Goal: Information Seeking & Learning: Check status

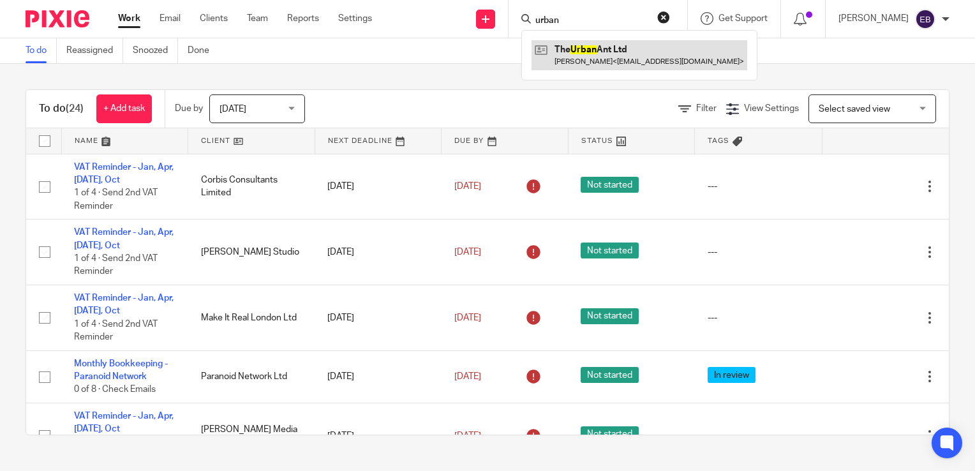
type input "urban"
click at [614, 49] on link at bounding box center [640, 54] width 216 height 29
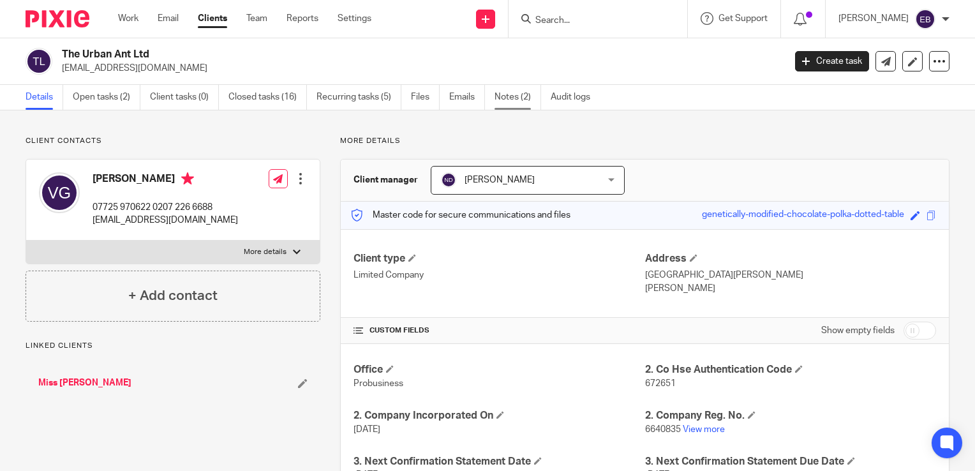
click at [501, 93] on link "Notes (2)" at bounding box center [518, 97] width 47 height 25
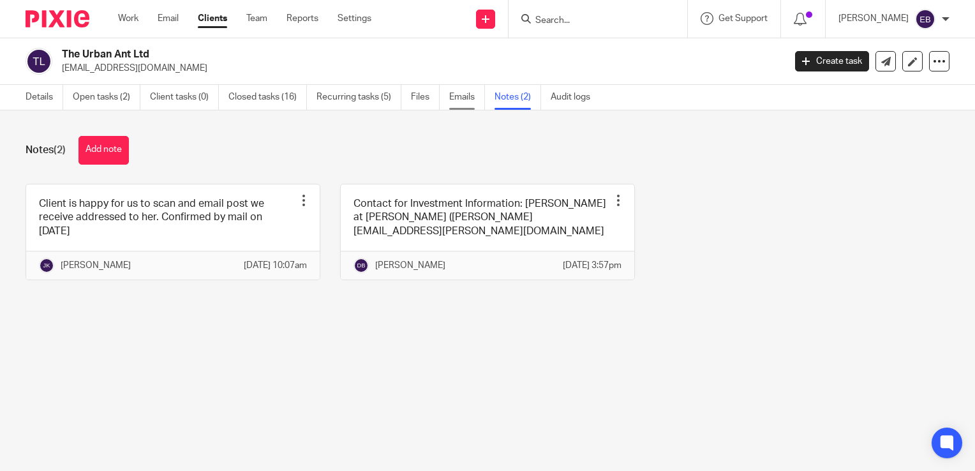
click at [467, 103] on link "Emails" at bounding box center [467, 97] width 36 height 25
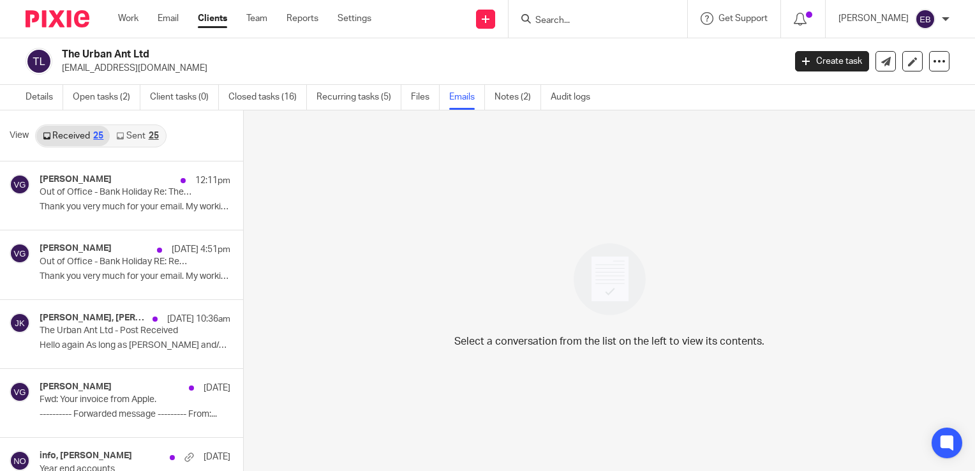
click at [128, 130] on link "Sent 25" at bounding box center [137, 136] width 55 height 20
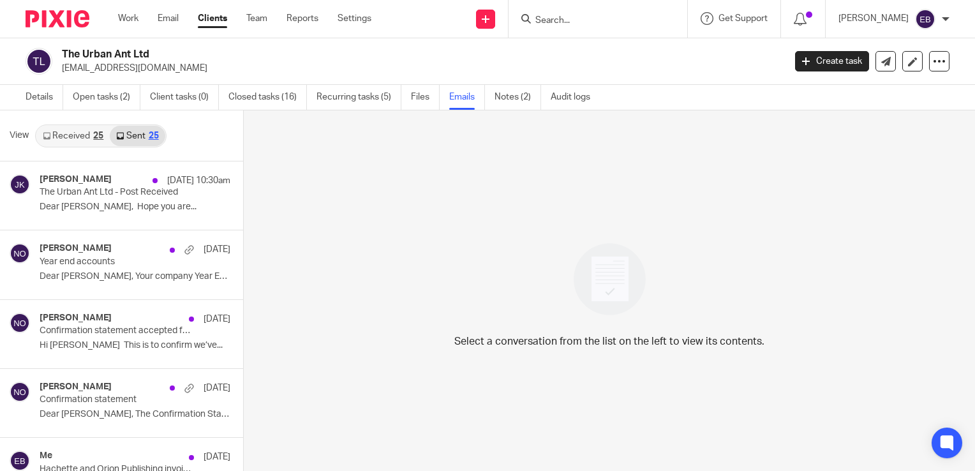
scroll to position [2, 0]
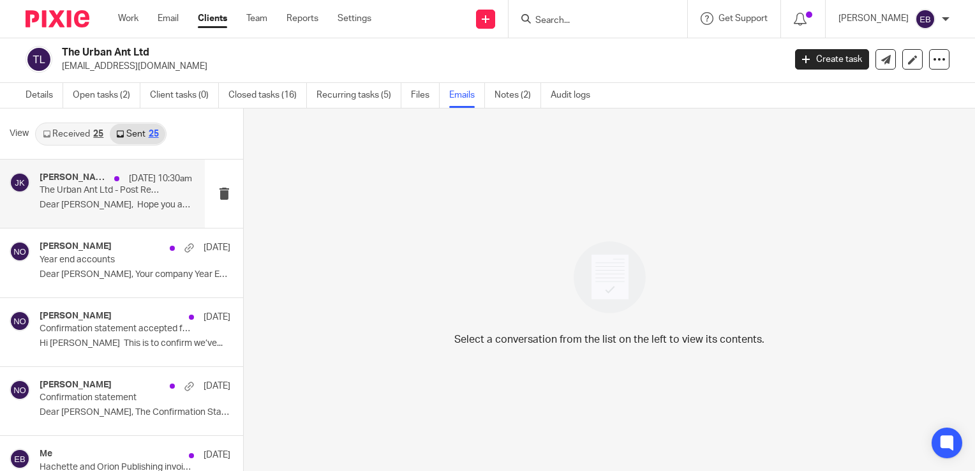
click at [90, 201] on p "Dear Vanessa, Hope you are..." at bounding box center [116, 205] width 153 height 11
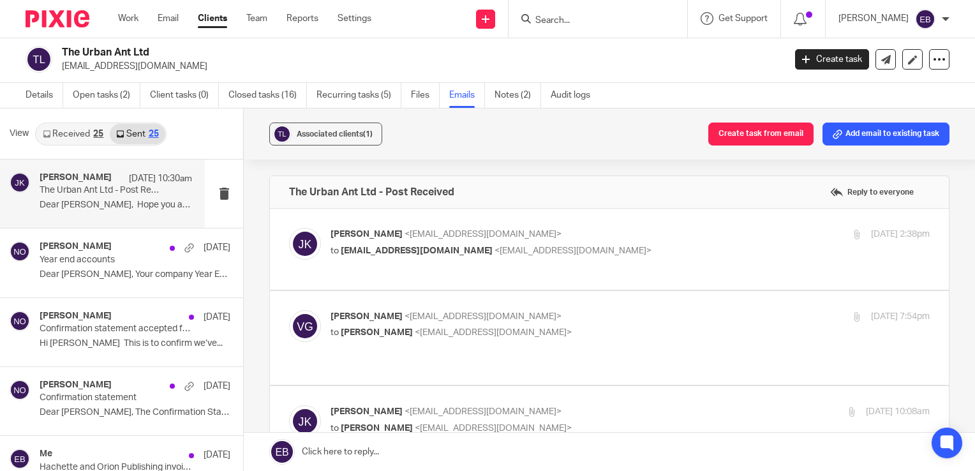
scroll to position [0, 0]
click at [659, 229] on p "Johanne Kassardjian <johannekassardjian@probusinessuk.com>" at bounding box center [531, 234] width 400 height 13
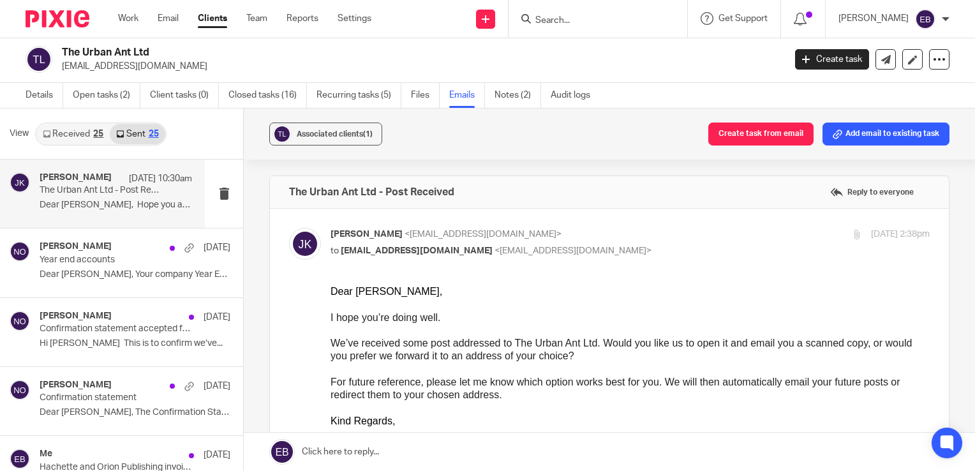
click at [644, 237] on p "Johanne Kassardjian <johannekassardjian@probusinessuk.com>" at bounding box center [531, 234] width 400 height 13
checkbox input "false"
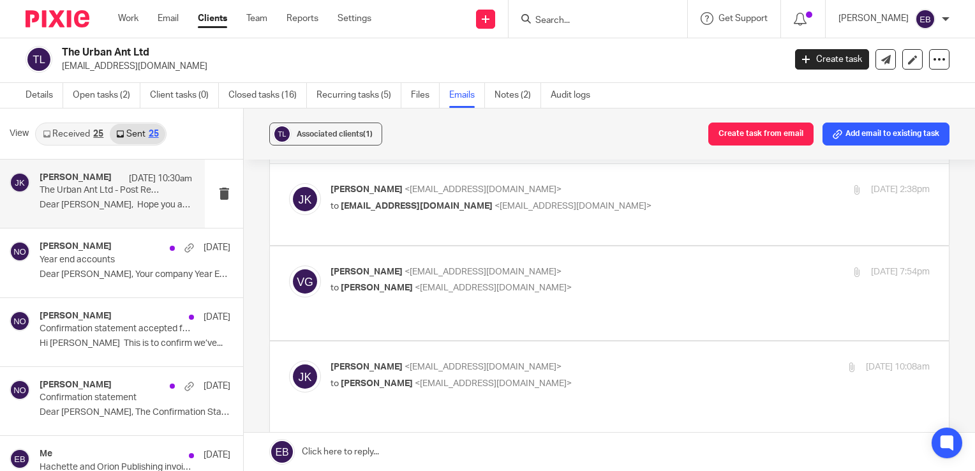
scroll to position [64, 0]
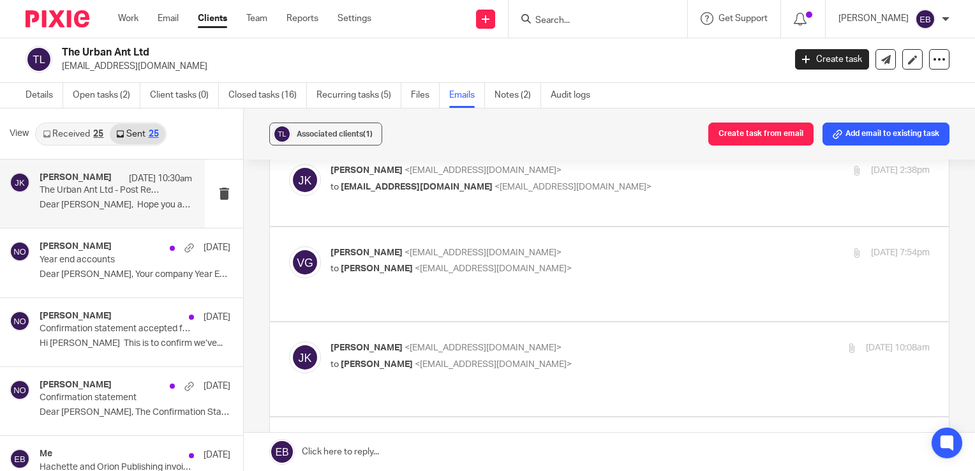
click at [638, 240] on label at bounding box center [609, 274] width 679 height 94
click at [289, 246] on input "checkbox" at bounding box center [289, 246] width 1 height 1
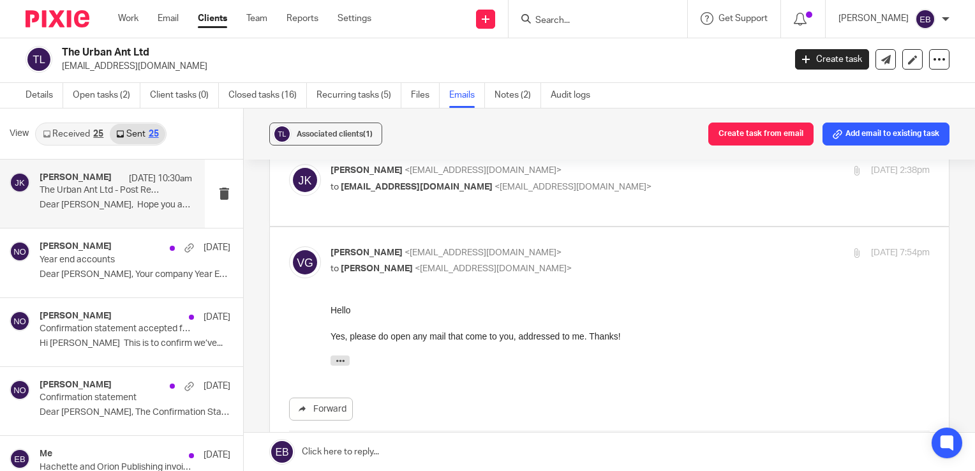
scroll to position [0, 0]
click at [665, 252] on p "Vanessa Green <info@theurbanant.co.uk>" at bounding box center [531, 252] width 400 height 13
checkbox input "false"
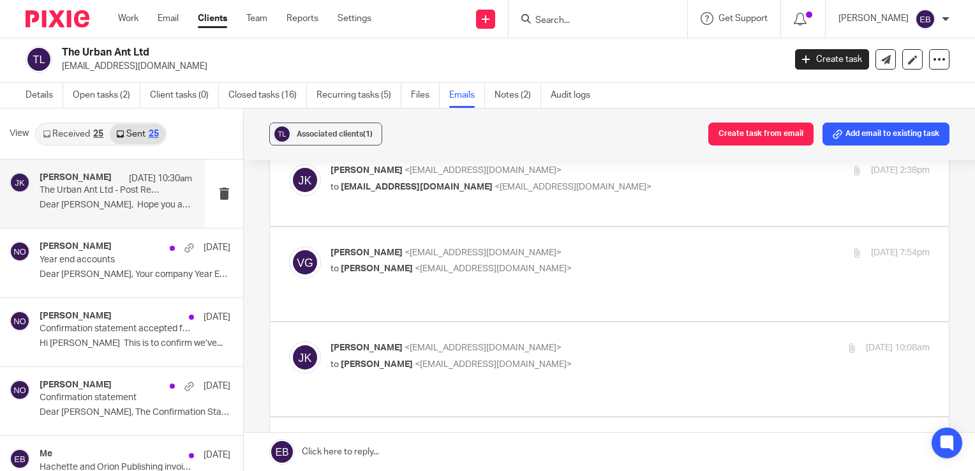
scroll to position [192, 0]
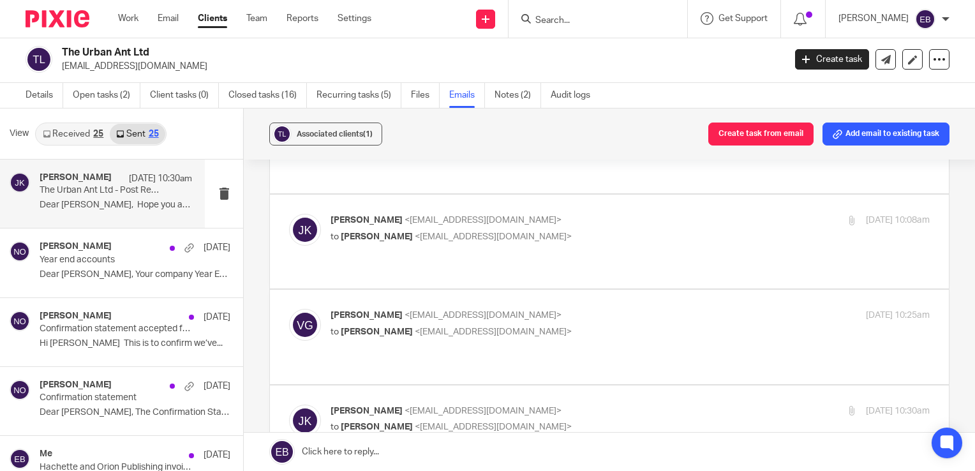
click at [654, 230] on div "Johanne Kassardjian <johannekassardjian@probusinessuk.com> to Vanessa Green <in…" at bounding box center [630, 230] width 599 height 32
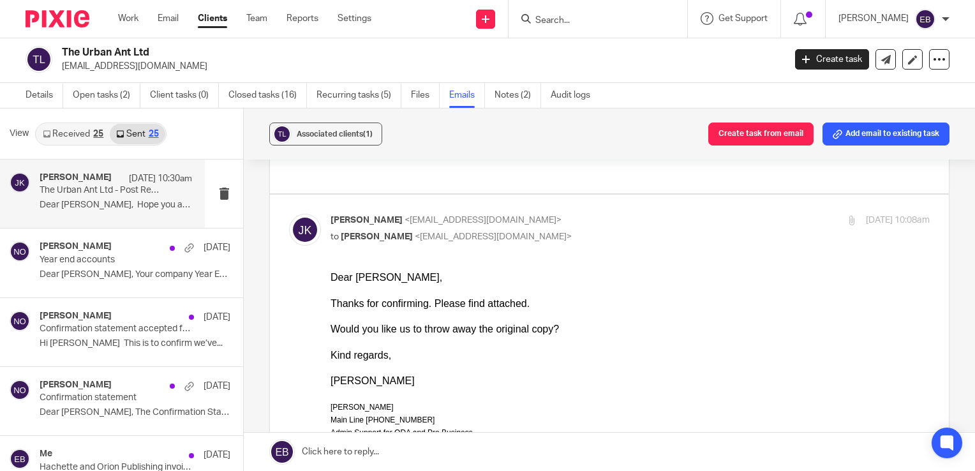
scroll to position [0, 0]
click at [663, 214] on div "Johanne Kassardjian <johannekassardjian@probusinessuk.com> to Vanessa Green <in…" at bounding box center [531, 228] width 400 height 29
checkbox input "false"
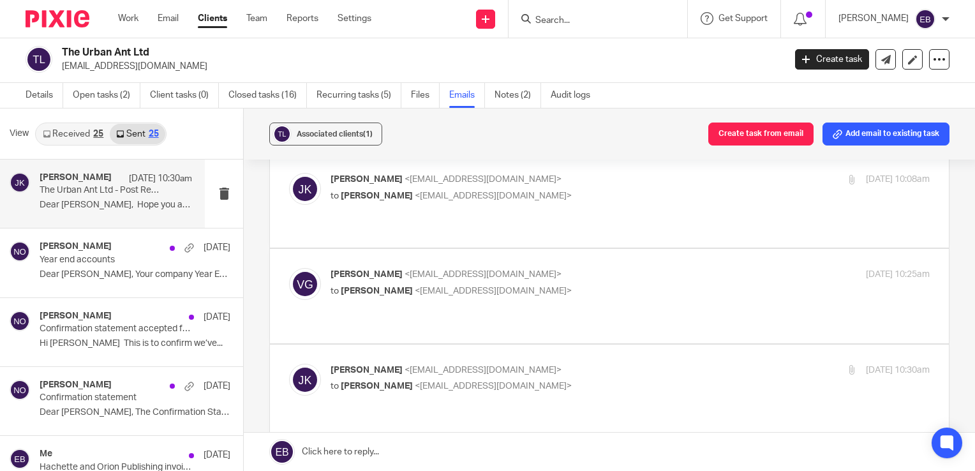
scroll to position [255, 0]
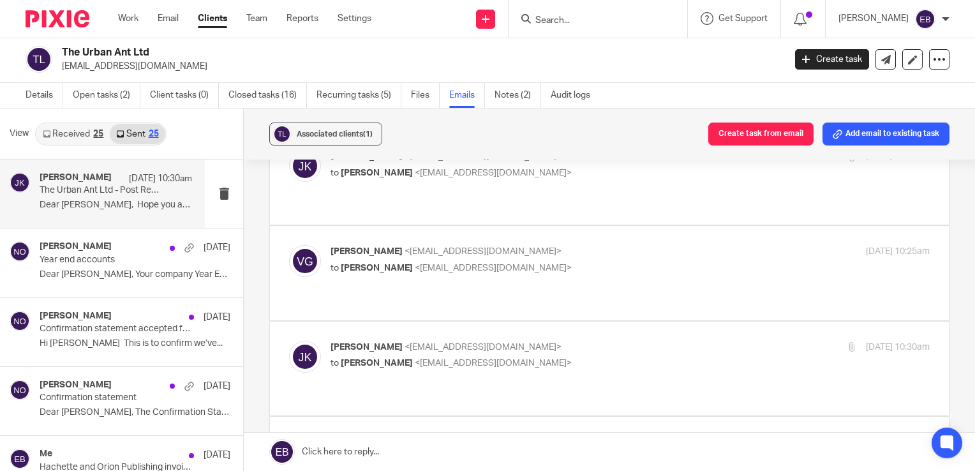
click at [661, 226] on label at bounding box center [609, 273] width 679 height 94
click at [289, 245] on input "checkbox" at bounding box center [289, 245] width 1 height 1
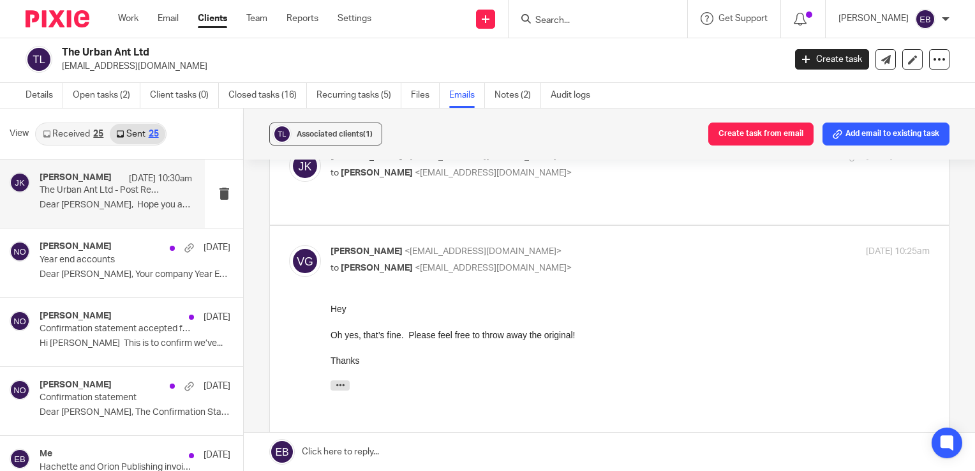
scroll to position [0, 0]
click at [693, 245] on p "Vanessa Green <info@theurbanant.com>" at bounding box center [531, 251] width 400 height 13
checkbox input "false"
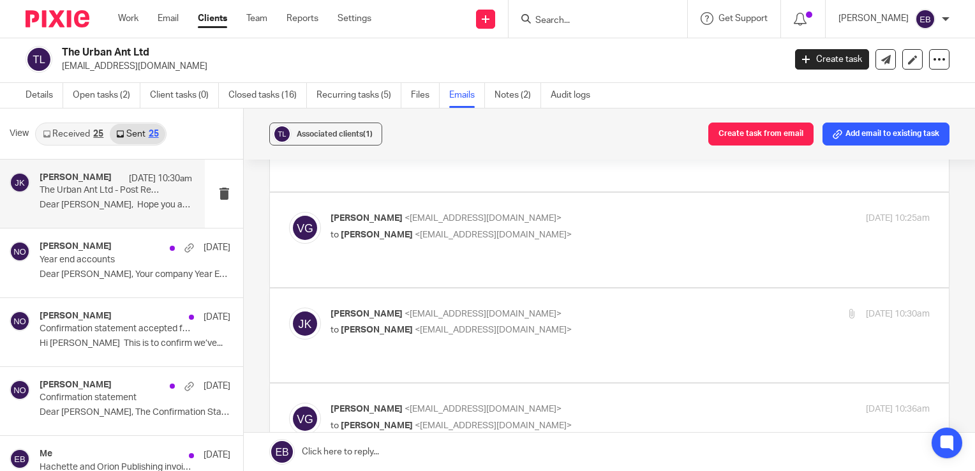
scroll to position [319, 0]
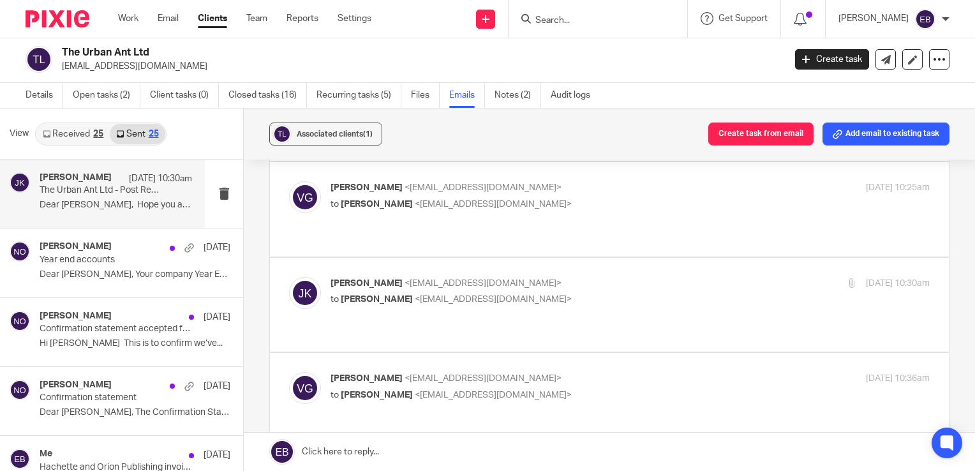
click at [692, 258] on label at bounding box center [609, 305] width 679 height 94
click at [289, 276] on input "checkbox" at bounding box center [289, 276] width 1 height 1
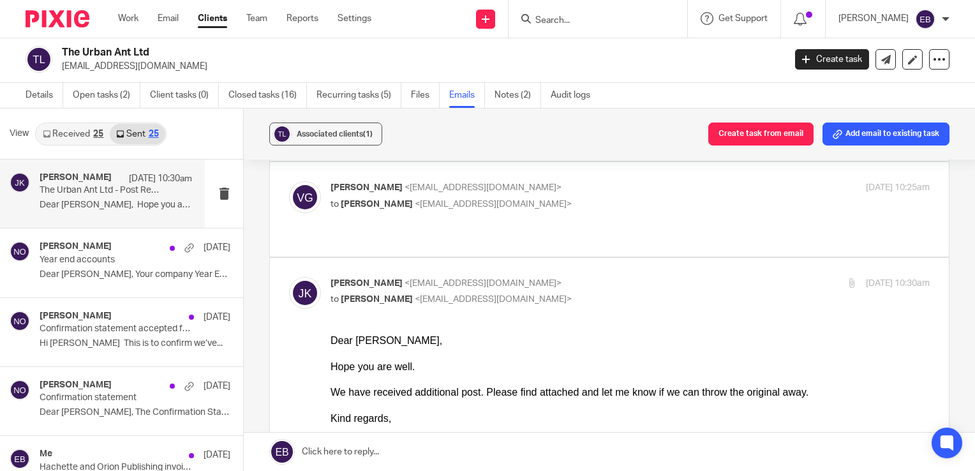
scroll to position [0, 0]
click at [289, 276] on input "checkbox" at bounding box center [289, 276] width 1 height 1
checkbox input "false"
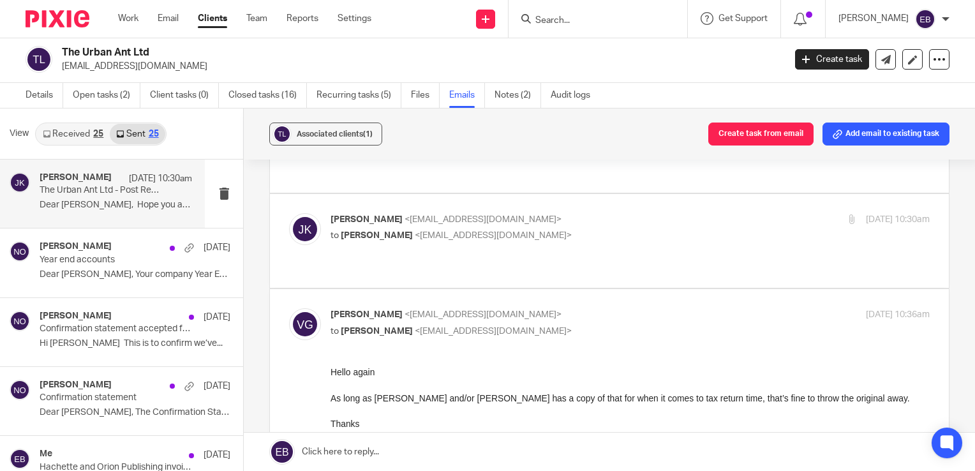
scroll to position [447, 0]
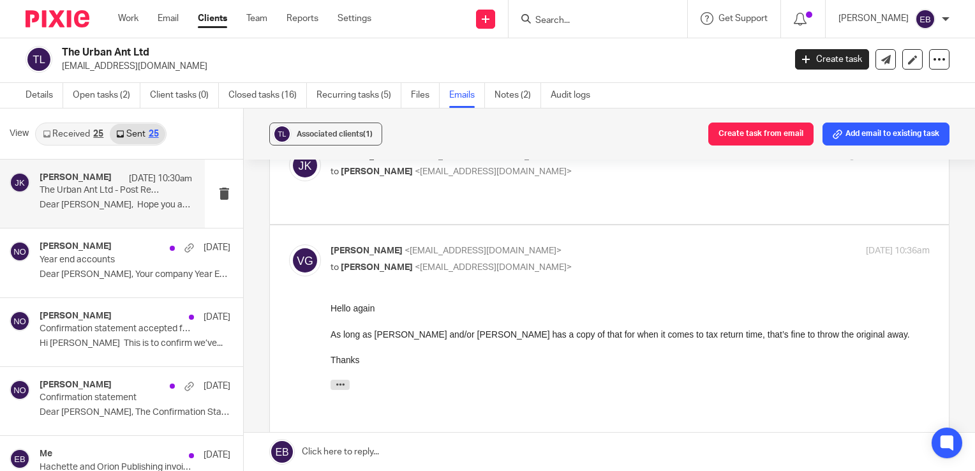
click at [615, 245] on div "Vanessa Green <info@theurbanant.com> to Johanne Kassardjian <johannekassardjian…" at bounding box center [531, 259] width 400 height 29
click at [651, 261] on p "to Johanne Kassardjian <johannekassardjian@probusinessuk.com>" at bounding box center [531, 267] width 400 height 13
click at [638, 245] on div "Vanessa Green <info@theurbanant.com> to Johanne Kassardjian <johannekassardjian…" at bounding box center [531, 259] width 400 height 29
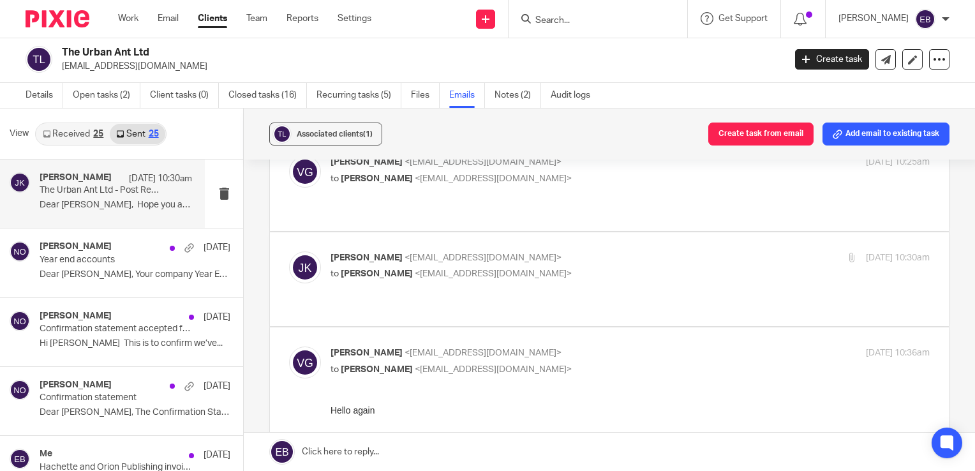
scroll to position [319, 0]
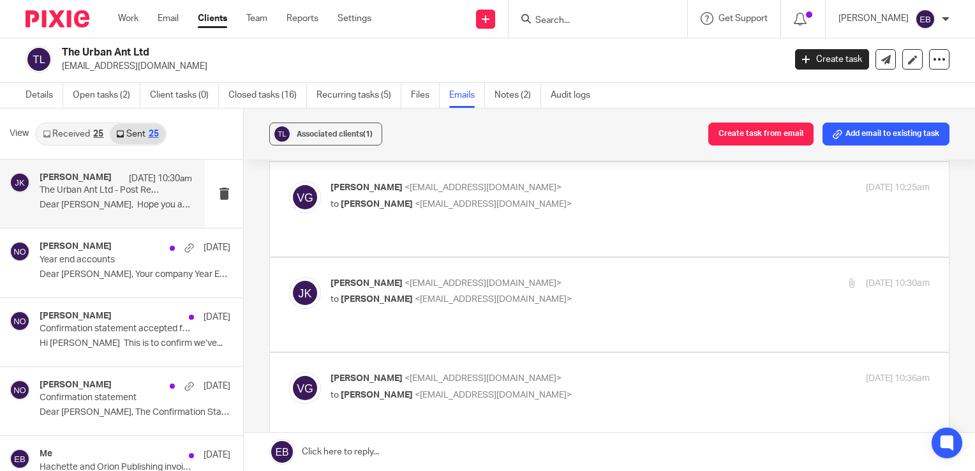
drag, startPoint x: 618, startPoint y: 333, endPoint x: 627, endPoint y: 321, distance: 15.1
click at [618, 389] on p "to Johanne Kassardjian <johannekassardjian@probusinessuk.com>" at bounding box center [531, 395] width 400 height 13
checkbox input "false"
click at [652, 258] on label at bounding box center [609, 305] width 679 height 94
click at [289, 276] on input "checkbox" at bounding box center [289, 276] width 1 height 1
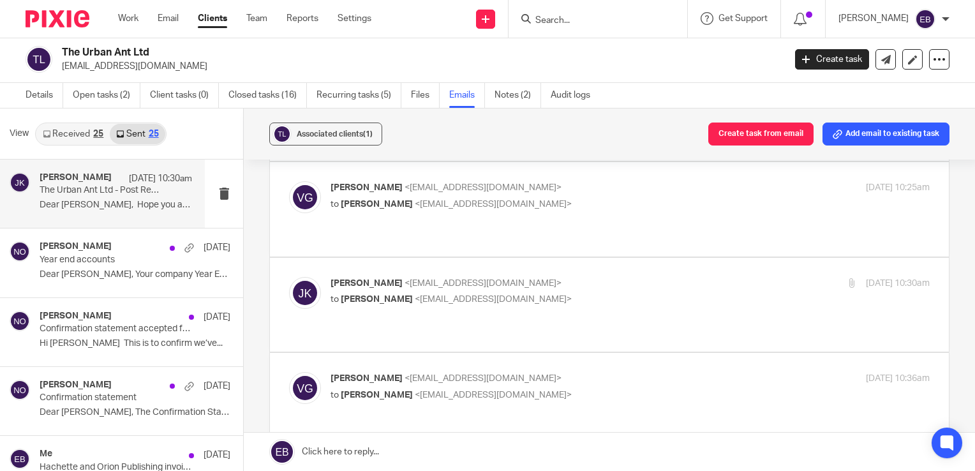
checkbox input "true"
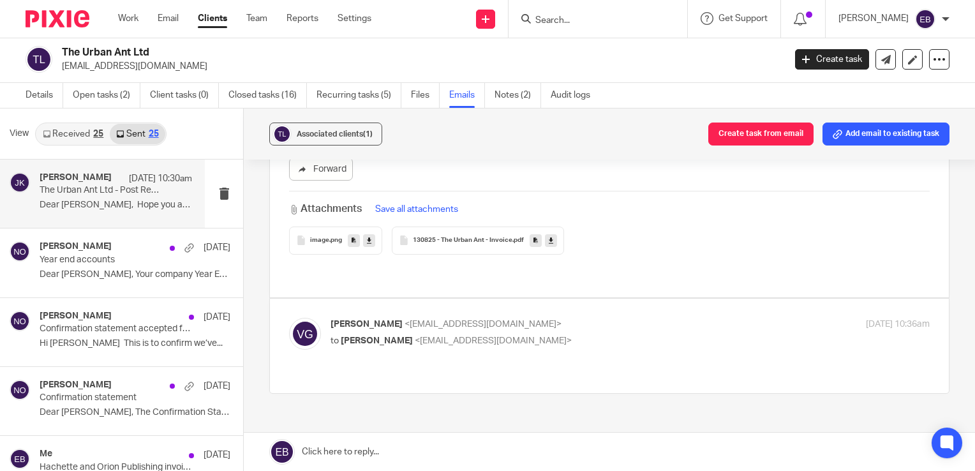
scroll to position [1532, 0]
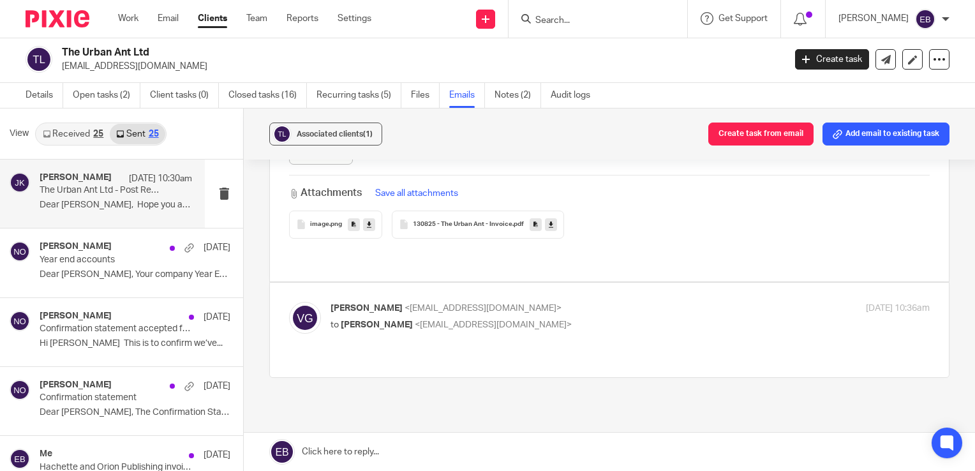
click at [478, 221] on span "130825 - The Urban Ant - Invoice" at bounding box center [463, 225] width 100 height 8
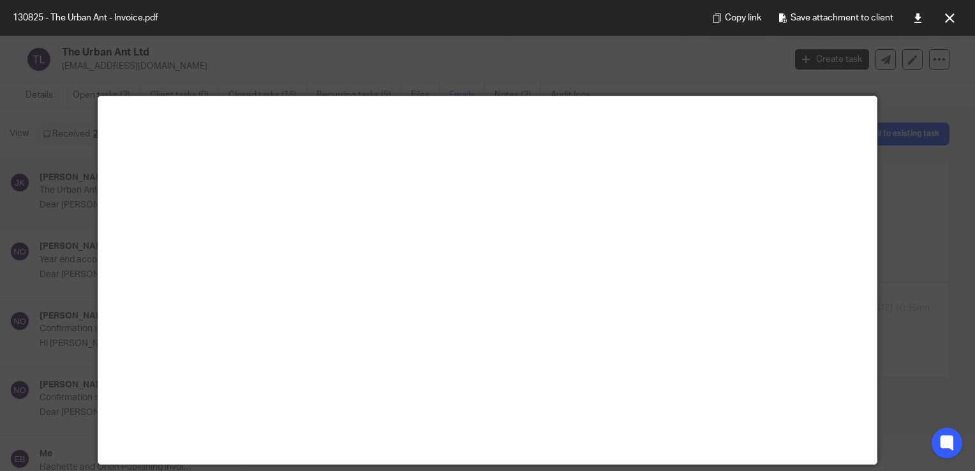
drag, startPoint x: 903, startPoint y: 233, endPoint x: 931, endPoint y: 181, distance: 59.1
click at [904, 233] on div at bounding box center [487, 235] width 975 height 471
click at [945, 13] on icon at bounding box center [950, 18] width 10 height 10
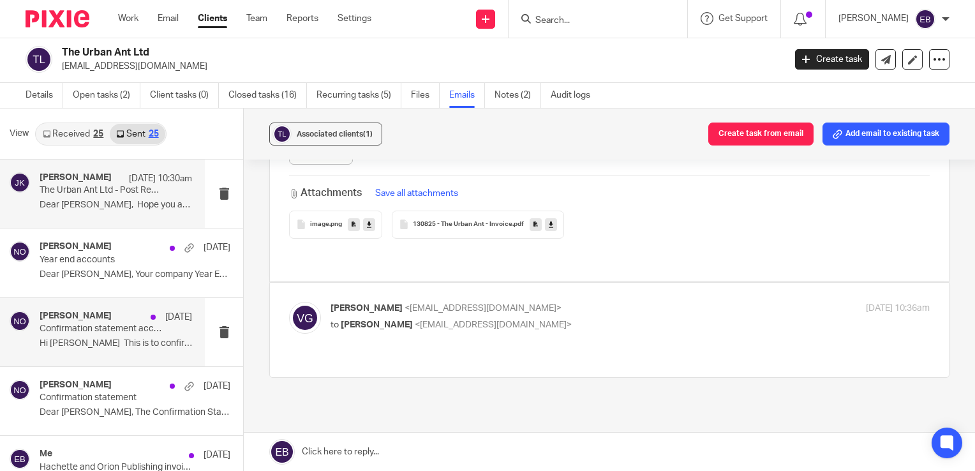
scroll to position [64, 0]
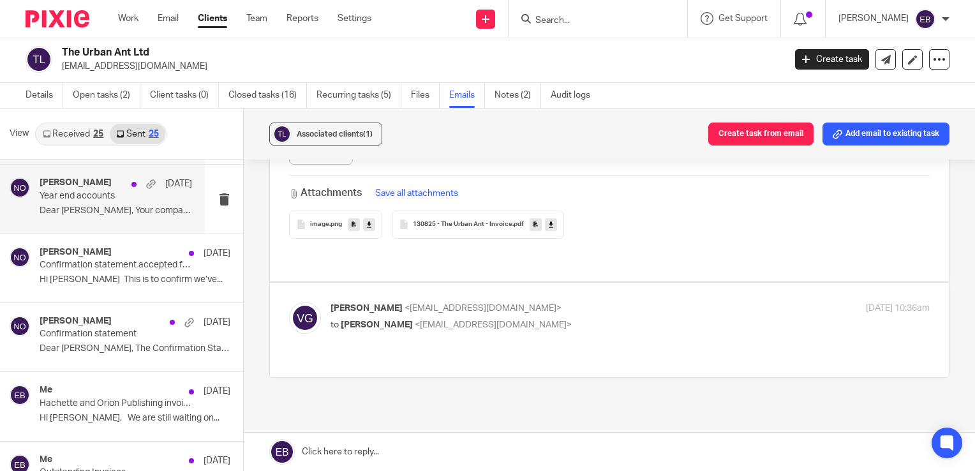
click at [87, 223] on div "Niall O'Driscoll 12 Aug Year end accounts Dear Vanessa, Your company Year End f…" at bounding box center [102, 199] width 205 height 68
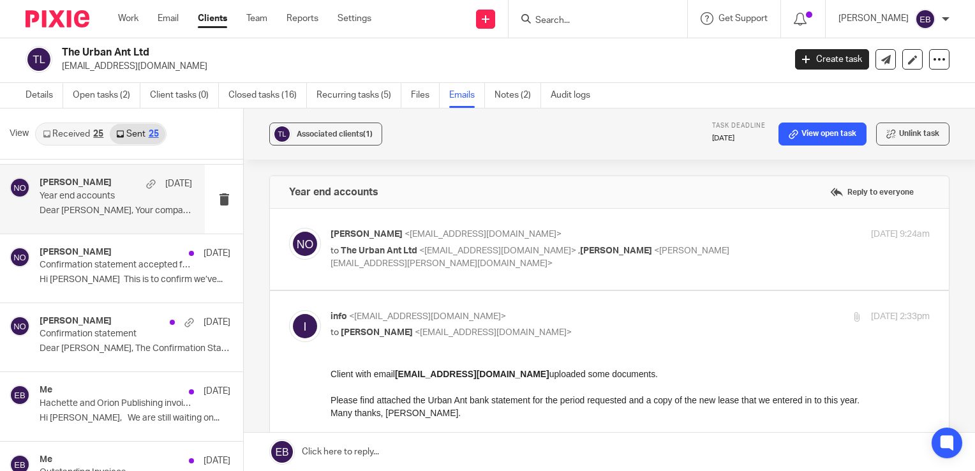
scroll to position [0, 0]
click at [665, 239] on p "Niall O'Driscoll <niallodriscoll@probusinessuk.com>" at bounding box center [531, 234] width 400 height 13
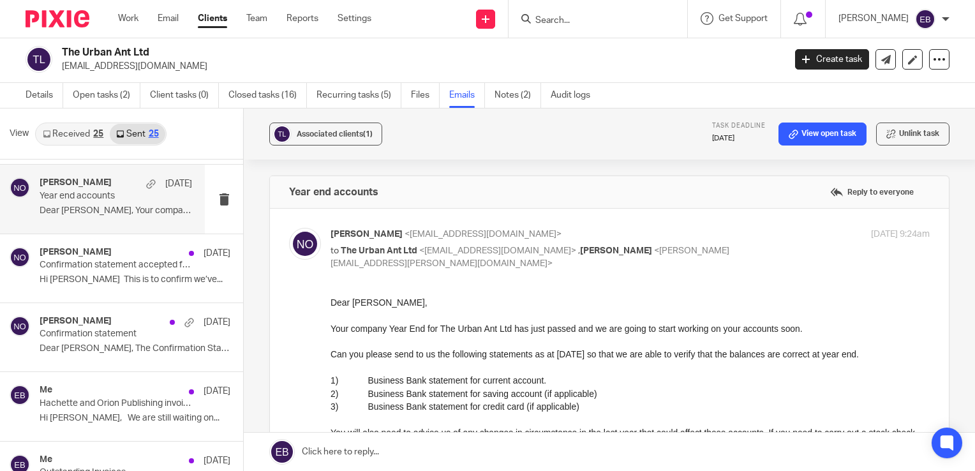
click at [654, 236] on p "Niall O'Driscoll <niallodriscoll@probusinessuk.com>" at bounding box center [531, 234] width 400 height 13
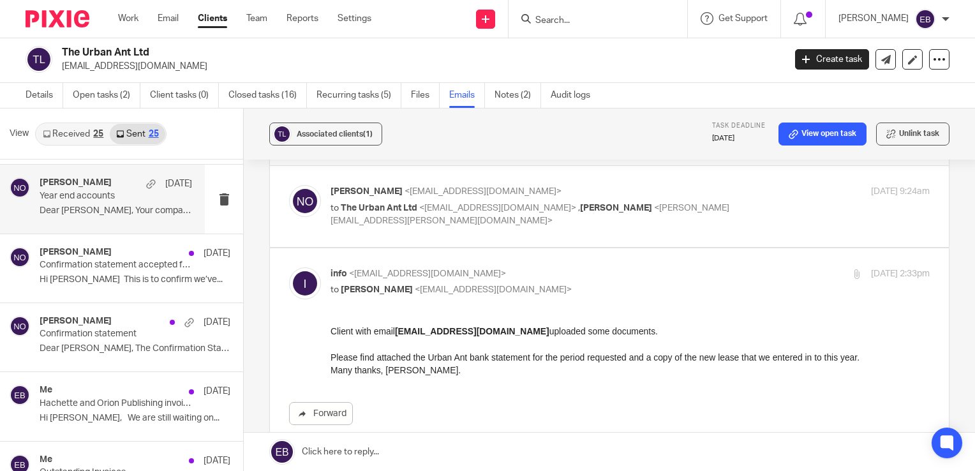
scroll to position [64, 0]
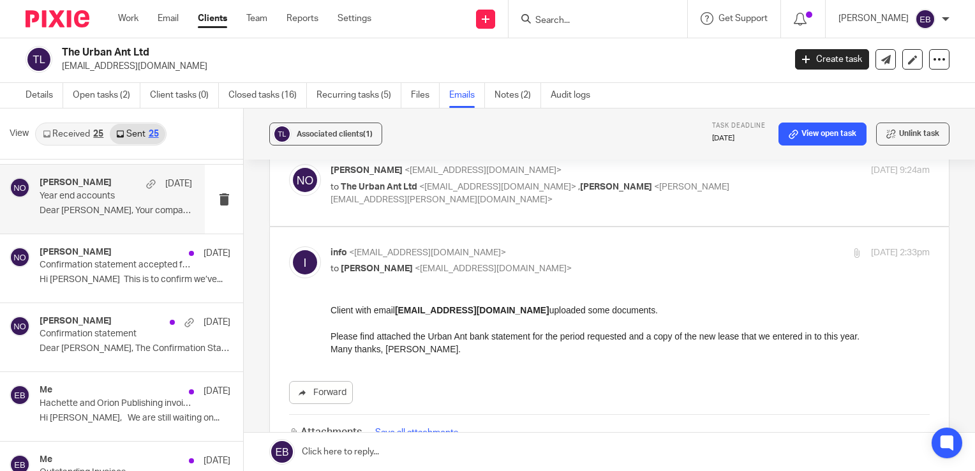
click at [610, 181] on p "to The Urban Ant Ltd <info@theurbanant.co.uk> , Lory Baker <lory.baker@probusin…" at bounding box center [531, 194] width 400 height 26
checkbox input "true"
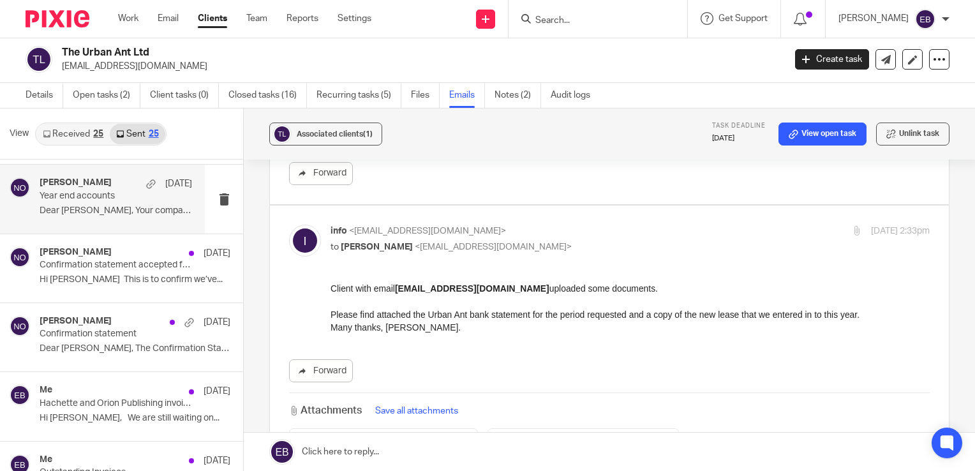
scroll to position [702, 0]
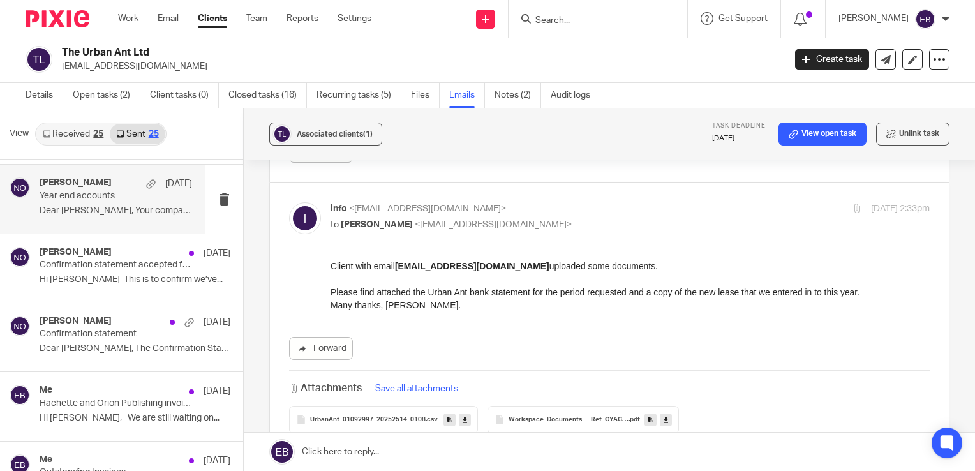
click at [610, 209] on p "info <info@theurbanant.co.uk>" at bounding box center [531, 208] width 400 height 13
checkbox input "false"
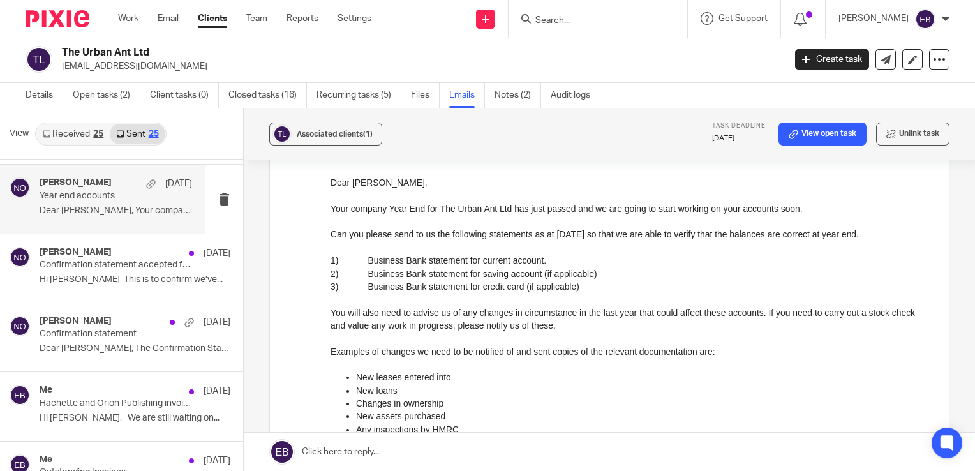
scroll to position [22, 0]
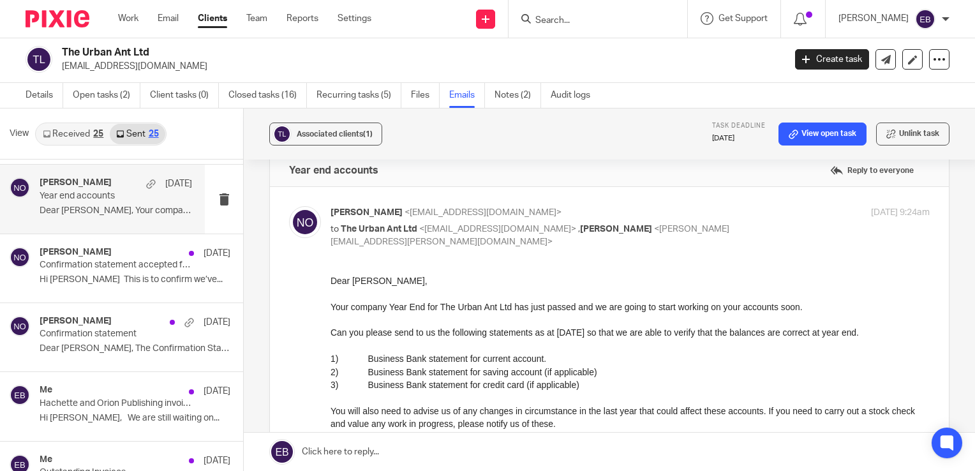
click at [595, 220] on div "Niall O'Driscoll <niallodriscoll@probusinessuk.com> to The Urban Ant Ltd <info@…" at bounding box center [531, 227] width 400 height 43
checkbox input "false"
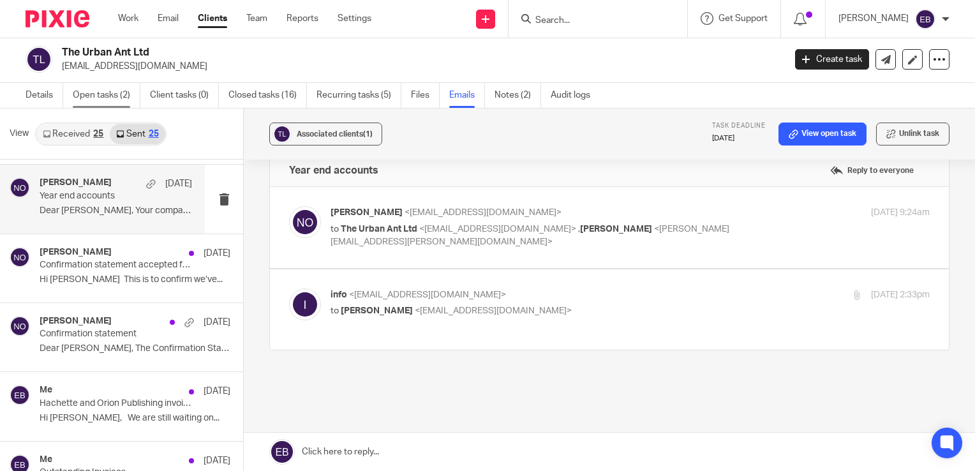
click at [100, 93] on link "Open tasks (2)" at bounding box center [107, 95] width 68 height 25
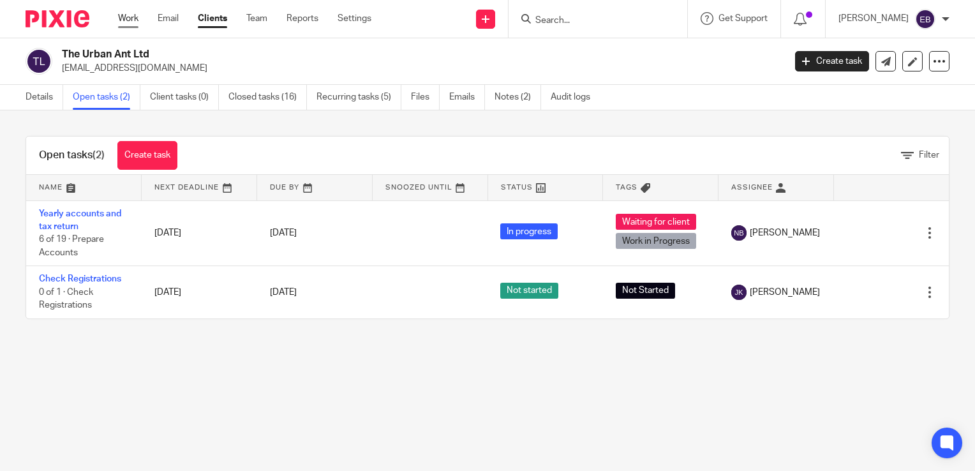
click at [135, 24] on link "Work" at bounding box center [128, 18] width 20 height 13
